Goal: Information Seeking & Learning: Find specific fact

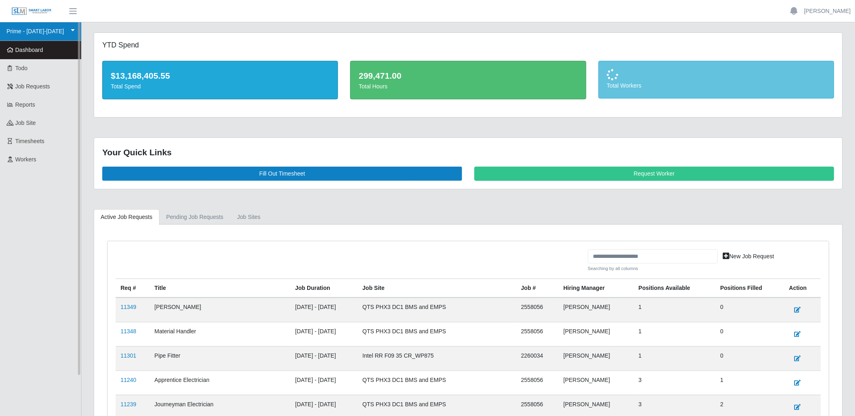
click at [30, 34] on link "Prime - [DATE]-[DATE]" at bounding box center [40, 31] width 81 height 19
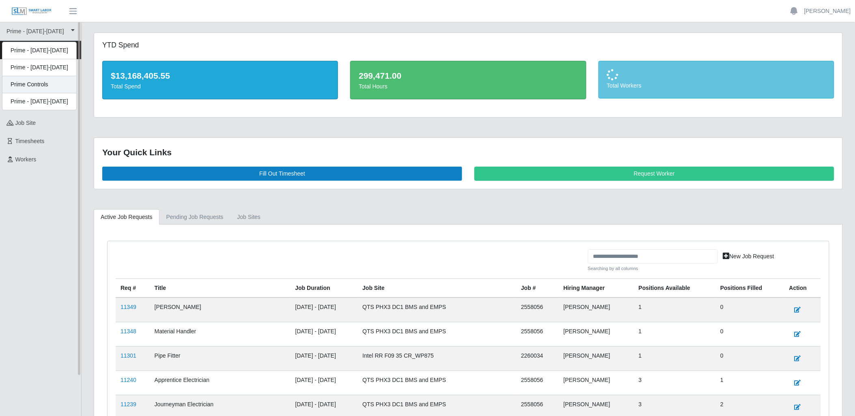
click at [34, 79] on div "Prime Controls" at bounding box center [39, 84] width 74 height 17
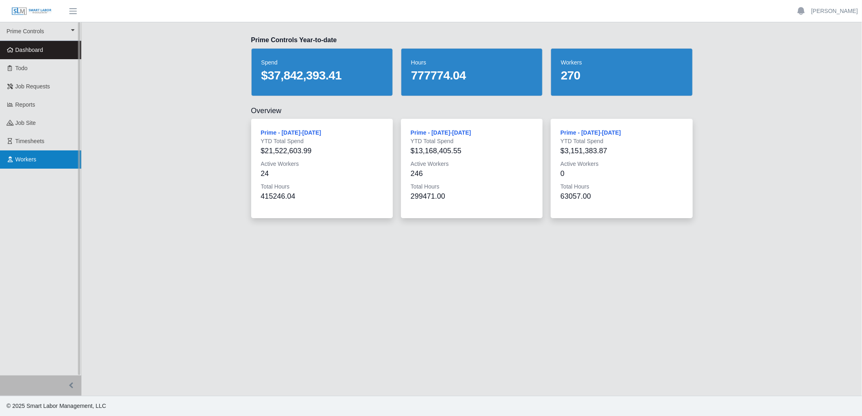
click at [34, 163] on span "Workers" at bounding box center [25, 159] width 21 height 6
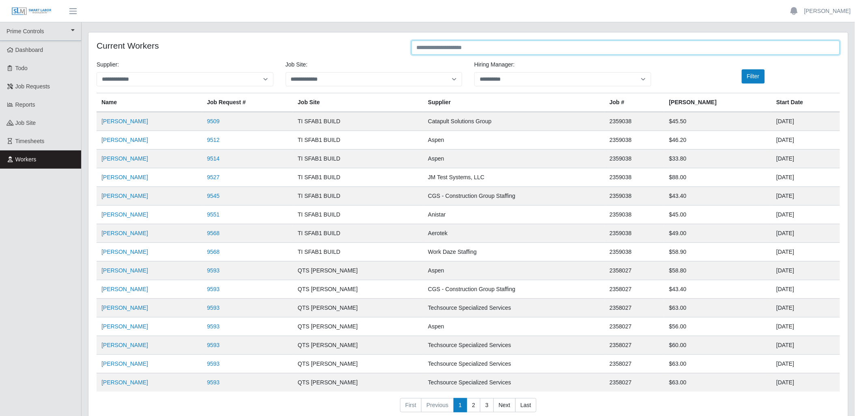
click at [457, 47] on input "text" at bounding box center [626, 48] width 429 height 14
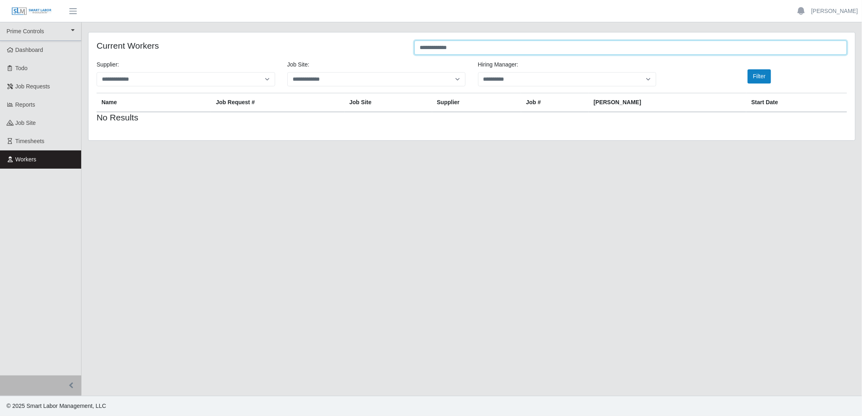
click at [457, 47] on input "**********" at bounding box center [630, 48] width 433 height 14
drag, startPoint x: 457, startPoint y: 47, endPoint x: 286, endPoint y: 60, distance: 172.2
click at [286, 60] on div "**********" at bounding box center [471, 86] width 767 height 108
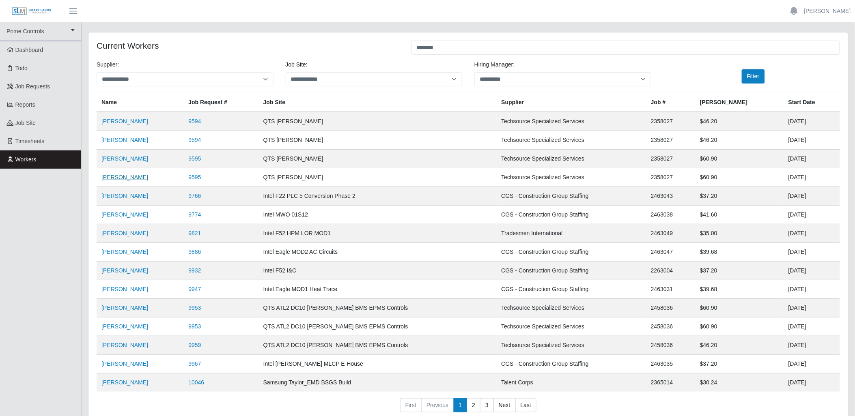
click at [136, 177] on link "Luis Nater Gonzalez" at bounding box center [124, 177] width 47 height 6
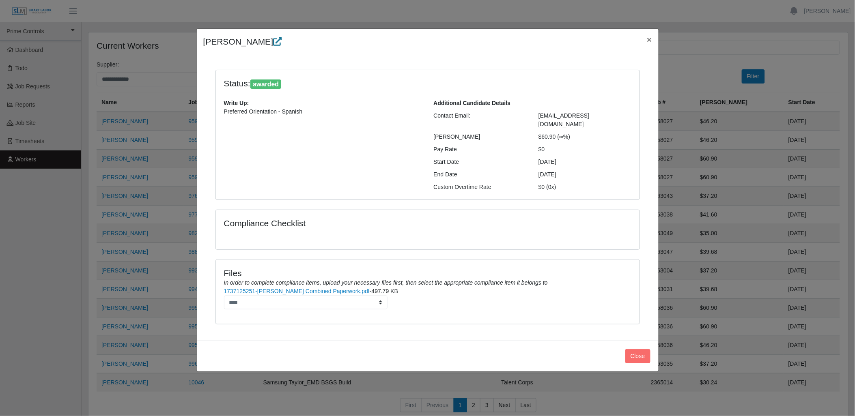
click at [282, 42] on icon at bounding box center [277, 41] width 9 height 9
click at [282, 43] on icon at bounding box center [277, 41] width 9 height 9
click at [651, 35] on span "×" at bounding box center [649, 39] width 5 height 9
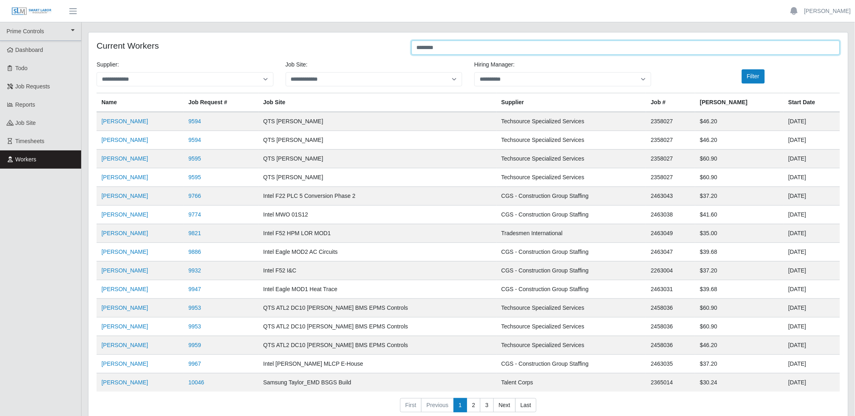
drag, startPoint x: 496, startPoint y: 53, endPoint x: 170, endPoint y: 65, distance: 325.4
click at [179, 66] on div "**********" at bounding box center [468, 229] width 760 height 395
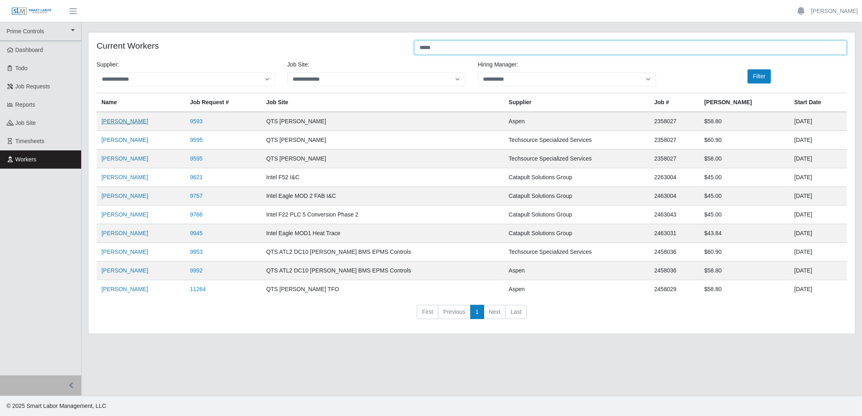
type input "*****"
click at [127, 122] on link "James Navarro" at bounding box center [124, 121] width 47 height 6
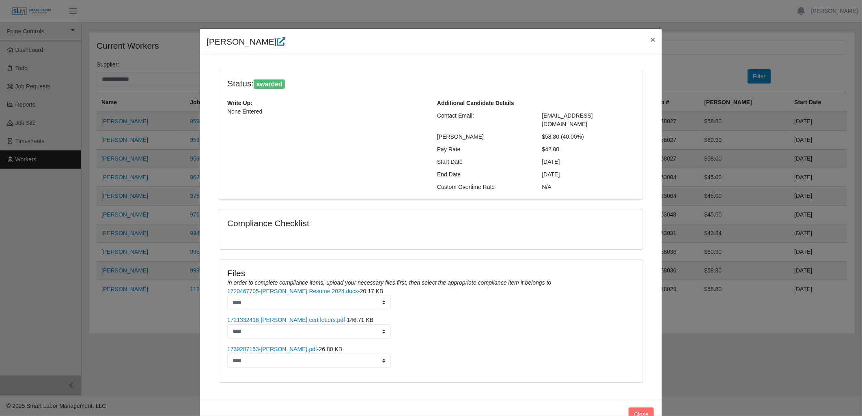
click at [277, 44] on icon at bounding box center [281, 41] width 9 height 9
drag, startPoint x: 222, startPoint y: 82, endPoint x: 589, endPoint y: 177, distance: 378.8
click at [589, 177] on div "Status: awarded Write Up: None Entered Additional Candidate Details Contact Ema…" at bounding box center [431, 135] width 424 height 130
copy div "Status: awarded Write Up: None Entered Additional Candidate Details Contact Ema…"
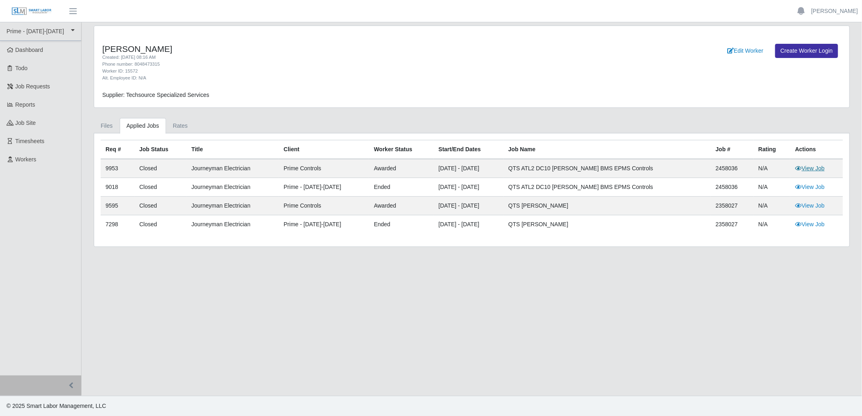
click at [816, 169] on link "View Job" at bounding box center [810, 168] width 30 height 6
click at [108, 129] on link "Files" at bounding box center [107, 126] width 26 height 16
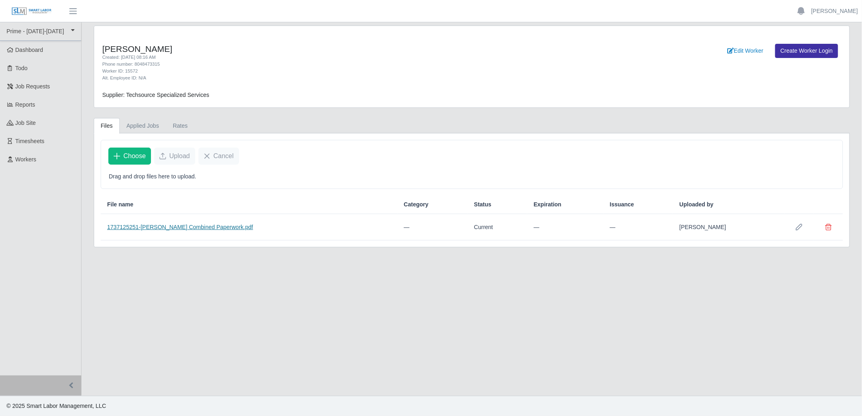
click at [218, 230] on link "1737125251-[PERSON_NAME] Combined Paperwork.pdf" at bounding box center [180, 227] width 146 height 6
click at [137, 129] on link "Applied Jobs" at bounding box center [143, 126] width 46 height 16
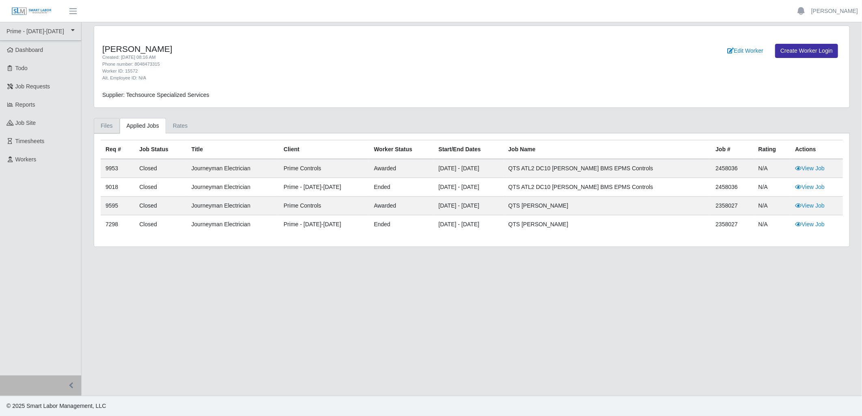
click at [102, 127] on link "Files" at bounding box center [107, 126] width 26 height 16
